Goal: Entertainment & Leisure: Browse casually

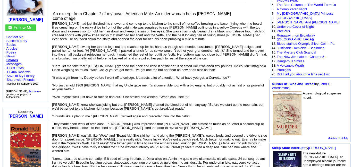
scroll to position [113, 0]
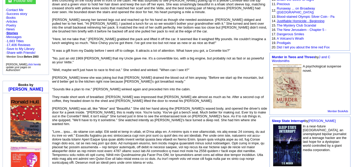
click at [307, 19] on link "Justifiable Homicide - Beginning" at bounding box center [301, 21] width 48 height 4
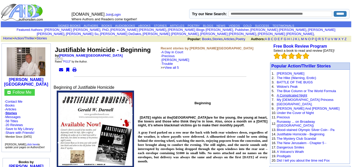
click at [297, 96] on link "A Complicated Night" at bounding box center [292, 96] width 30 height 4
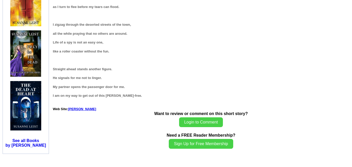
scroll to position [518, 0]
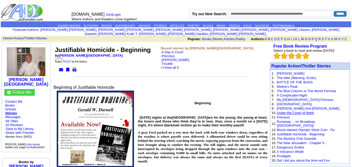
click at [307, 114] on link "Under the Cover of Night" at bounding box center [295, 113] width 37 height 4
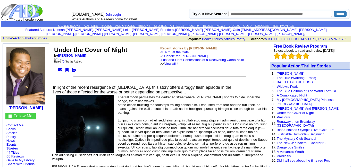
click at [281, 72] on link "[PERSON_NAME]" at bounding box center [291, 74] width 28 height 4
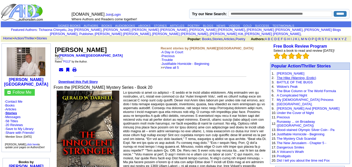
click at [285, 76] on link "The Hike (Warning, Erotic)" at bounding box center [296, 78] width 39 height 4
